Goal: Task Accomplishment & Management: Use online tool/utility

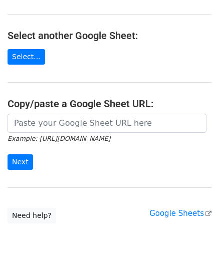
scroll to position [100, 0]
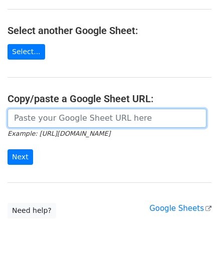
click at [45, 120] on input "url" at bounding box center [107, 118] width 199 height 19
paste input "https://docs.google.com/spreadsheets/d/12lbq5KTnBP57TfnftYsHDyBrzWbcSoYBeh-4Q_i…"
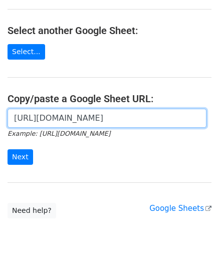
scroll to position [0, 204]
type input "https://docs.google.com/spreadsheets/d/12lbq5KTnBP57TfnftYsHDyBrzWbcSoYBeh-4Q_i…"
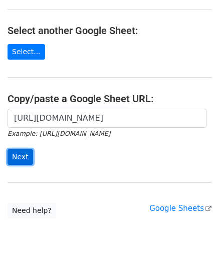
click at [21, 157] on input "Next" at bounding box center [21, 157] width 26 height 16
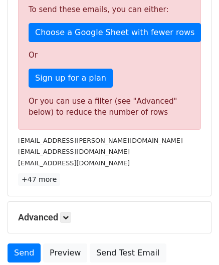
scroll to position [338, 0]
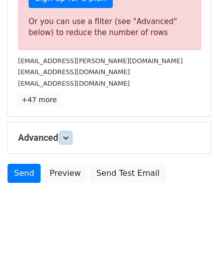
click at [65, 135] on icon at bounding box center [66, 138] width 6 height 6
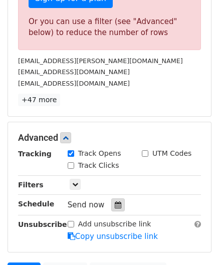
click at [115, 203] on icon at bounding box center [118, 205] width 7 height 7
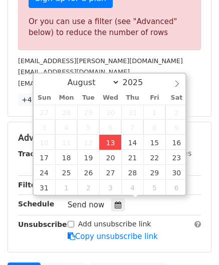
type input "[DATE] 12:00"
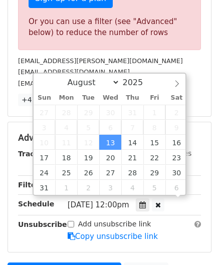
scroll to position [0, 0]
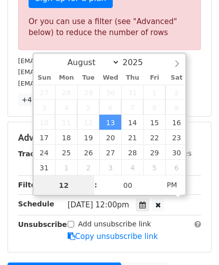
paste input "6"
type input "6"
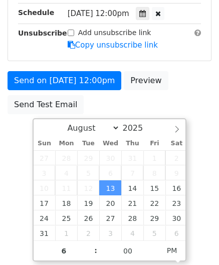
type input "[DATE] 18:00"
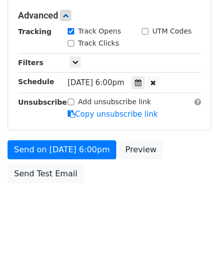
scroll to position [460, 0]
